Goal: Transaction & Acquisition: Purchase product/service

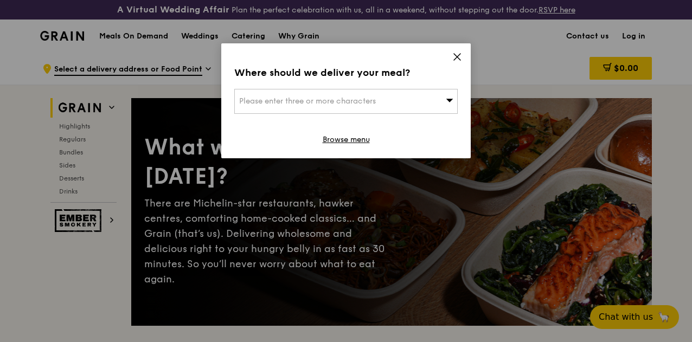
click at [461, 57] on icon at bounding box center [458, 57] width 10 height 10
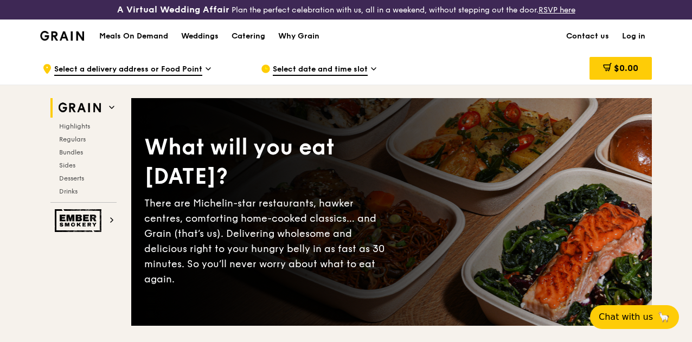
click at [640, 45] on link "Log in" at bounding box center [634, 36] width 36 height 33
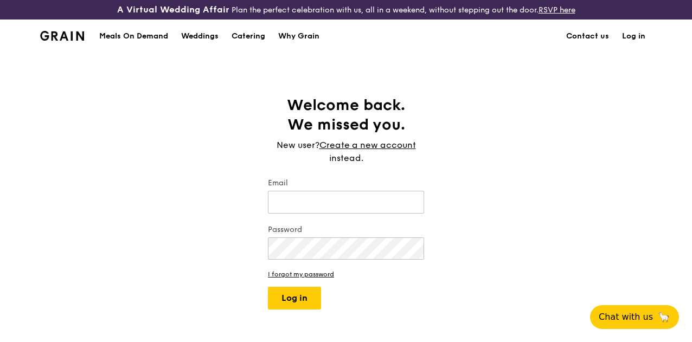
type input "[EMAIL_ADDRESS][DOMAIN_NAME]"
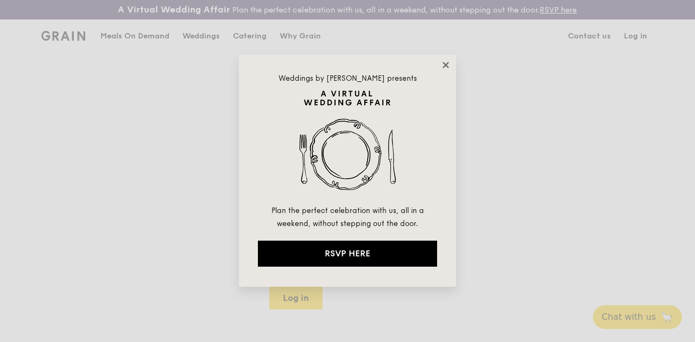
click at [447, 61] on icon at bounding box center [446, 65] width 10 height 10
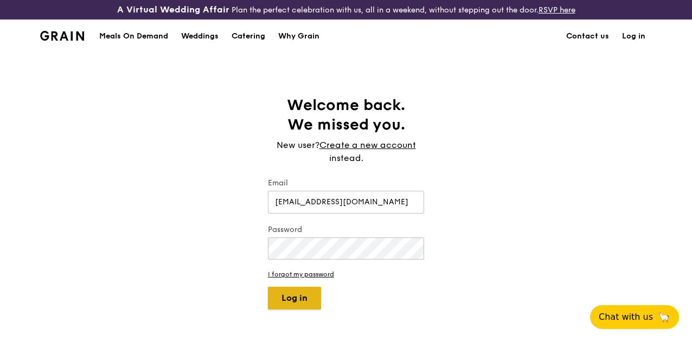
click at [288, 310] on button "Log in" at bounding box center [294, 298] width 53 height 23
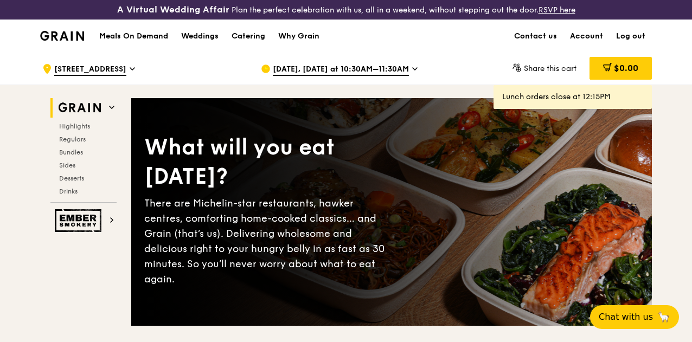
click at [329, 76] on span "[DATE], [DATE] at 10:30AM–11:30AM" at bounding box center [341, 70] width 136 height 12
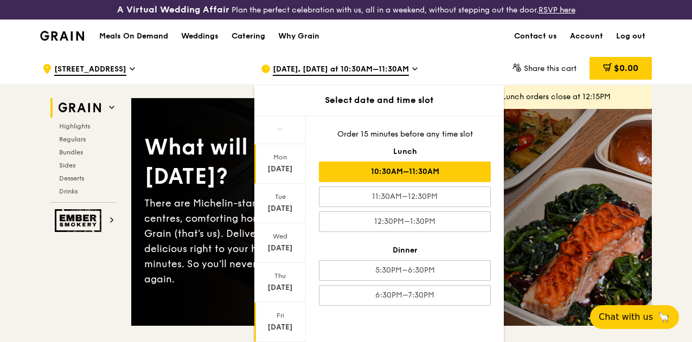
scroll to position [105, 0]
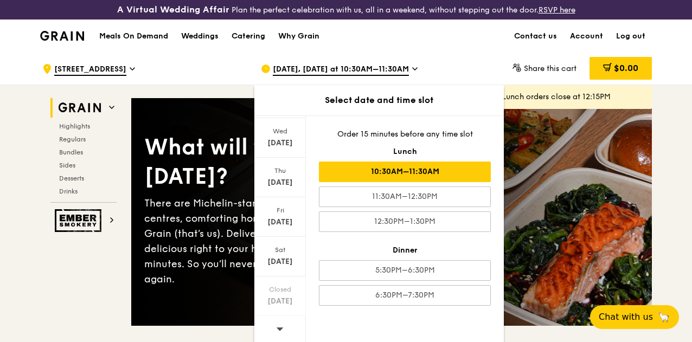
click at [281, 333] on icon at bounding box center [280, 329] width 8 height 8
click at [285, 215] on div "Fri" at bounding box center [280, 210] width 48 height 9
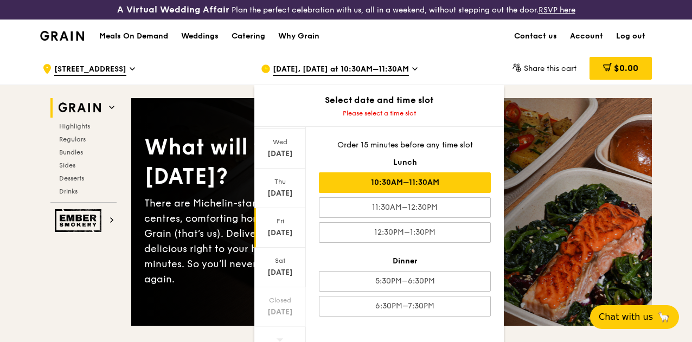
click at [370, 193] on div "10:30AM–11:30AM" at bounding box center [405, 183] width 172 height 21
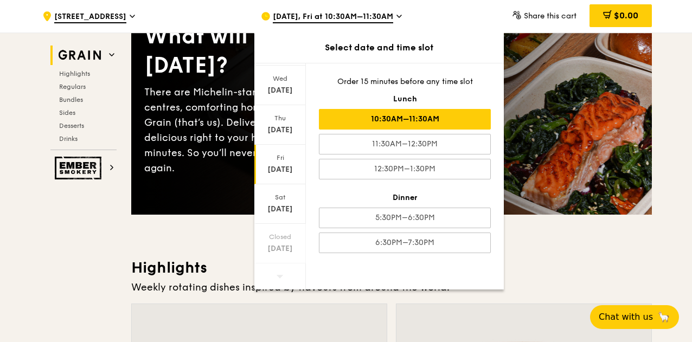
scroll to position [109, 0]
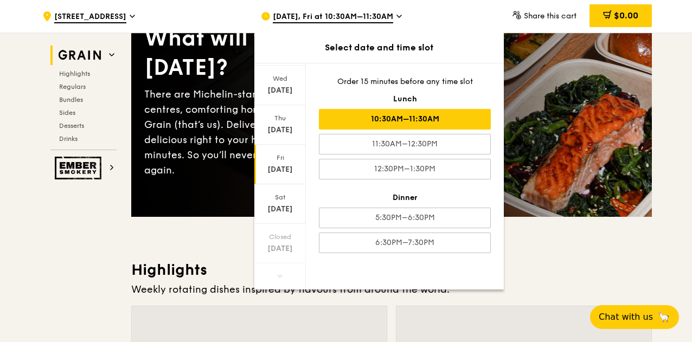
click at [417, 114] on div "10:30AM–11:30AM" at bounding box center [405, 119] width 172 height 21
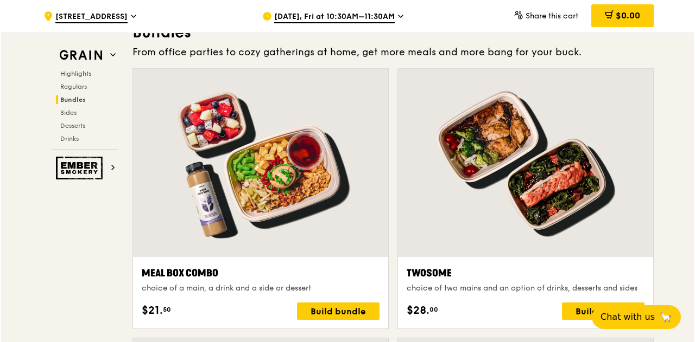
scroll to position [1618, 0]
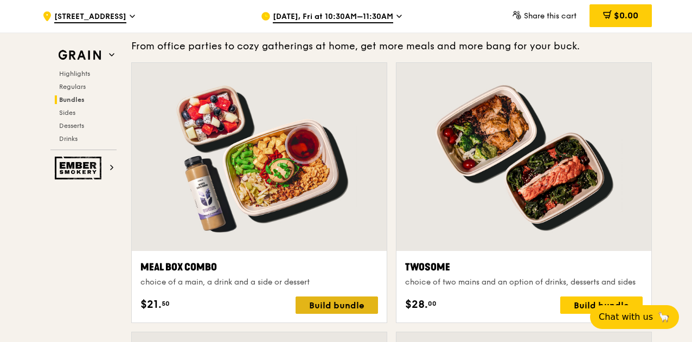
click at [327, 313] on div "Build bundle" at bounding box center [337, 305] width 82 height 17
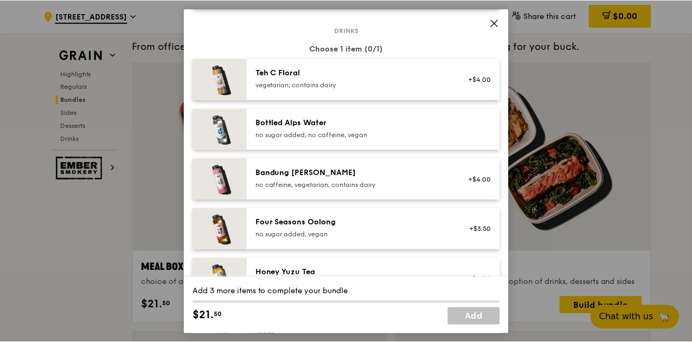
scroll to position [1118, 0]
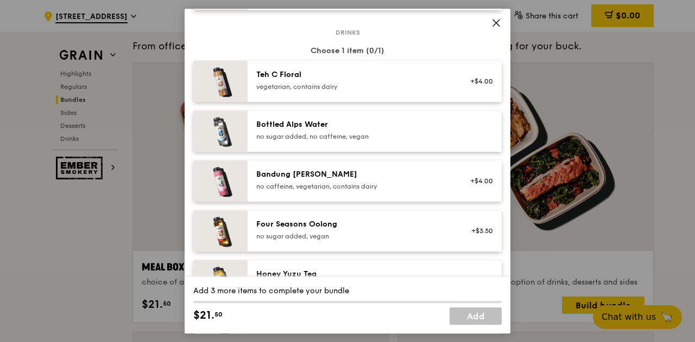
click at [497, 23] on icon at bounding box center [496, 23] width 7 height 7
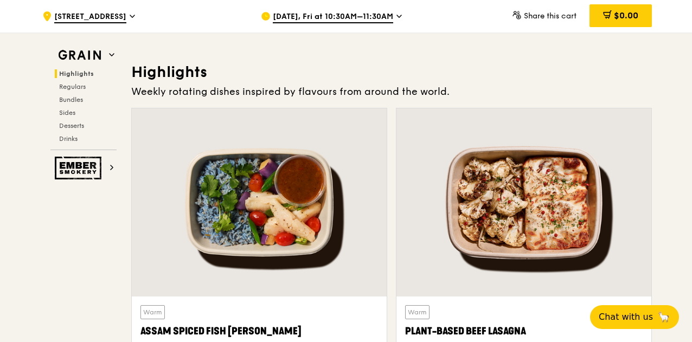
scroll to position [313, 0]
